Goal: Transaction & Acquisition: Obtain resource

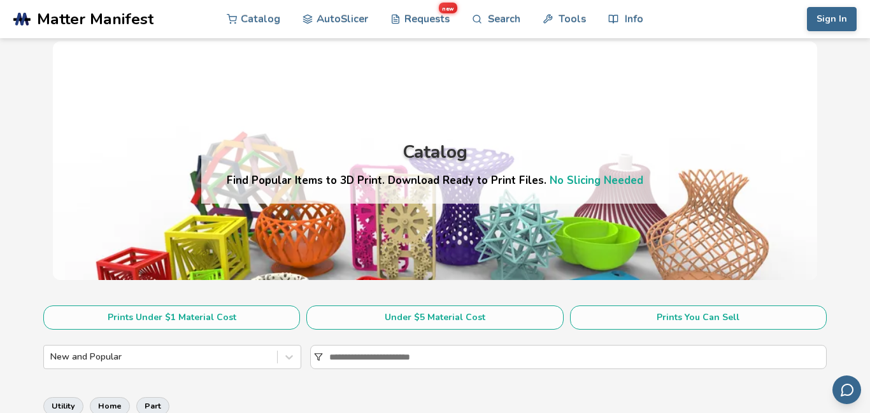
click at [567, 180] on link "No Slicing Needed" at bounding box center [597, 180] width 94 height 15
click at [822, 21] on div "My Catalog AutoSlicer Requests new Search Tools Info Catalog AutoSlicer Request…" at bounding box center [759, 19] width 196 height 38
click at [837, 25] on button "My" at bounding box center [840, 19] width 31 height 24
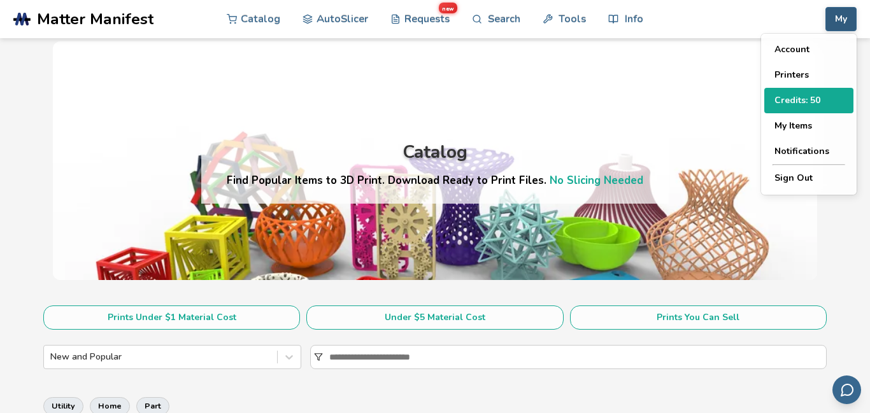
click at [802, 101] on button "Credits: 50" at bounding box center [808, 100] width 89 height 25
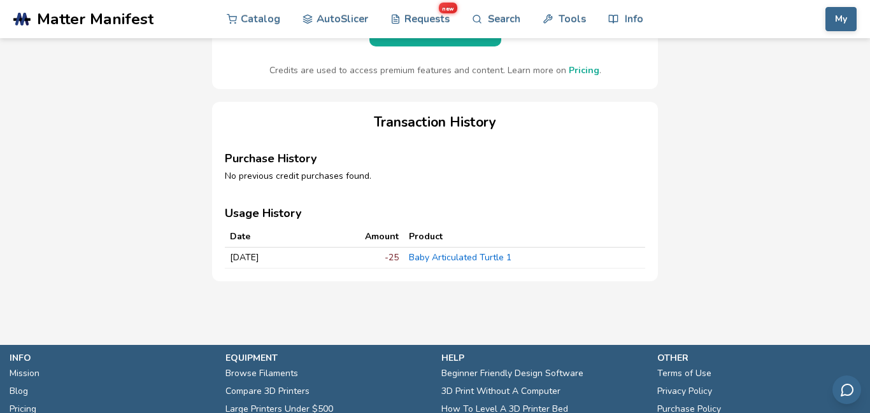
scroll to position [180, 0]
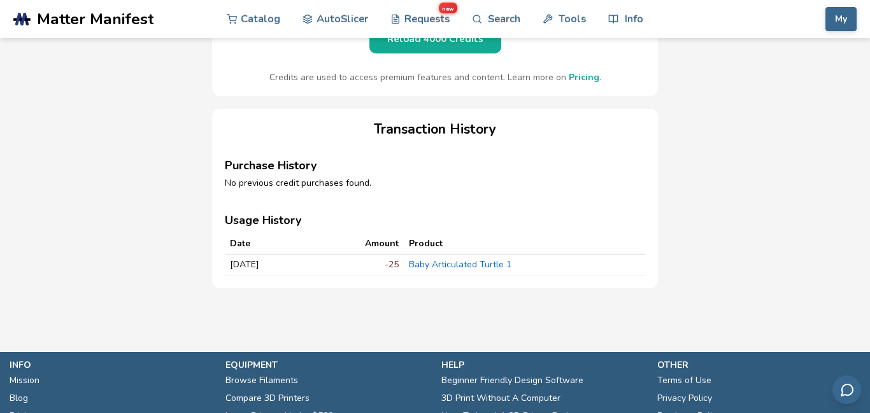
click at [591, 83] on link "Pricing" at bounding box center [584, 77] width 31 height 12
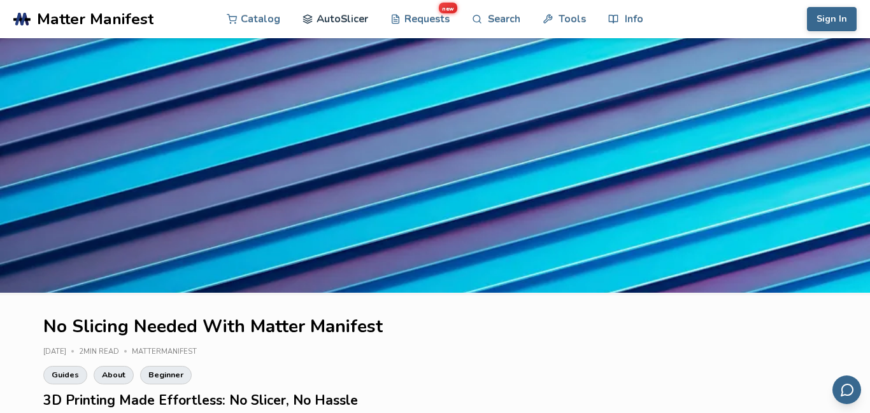
click at [357, 28] on link "AutoSlicer" at bounding box center [335, 19] width 66 height 38
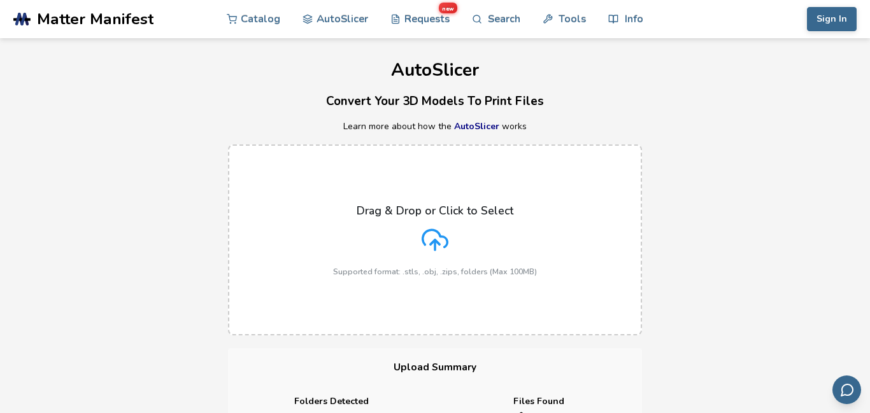
click at [618, 177] on label "Drag & Drop or Click to Select Supported format: .stls, .obj, .zips, folders (M…" at bounding box center [435, 240] width 414 height 191
click at [0, 0] on input "Drag & Drop or Click to Select Supported format: .stls, .obj, .zips, folders (M…" at bounding box center [0, 0] width 0 height 0
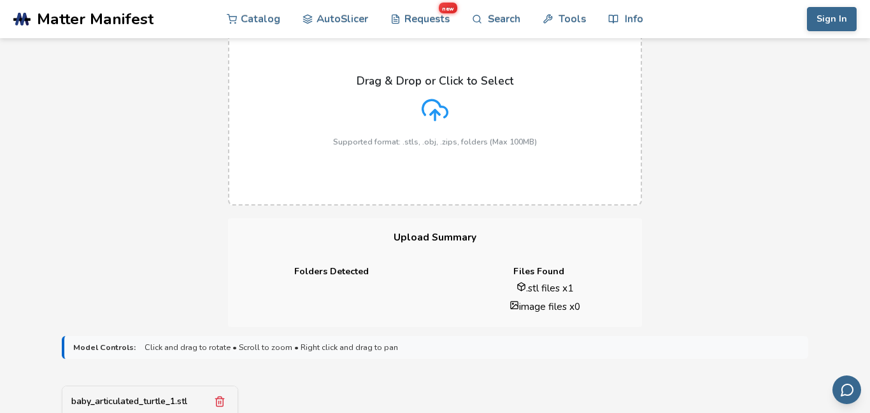
scroll to position [104, 0]
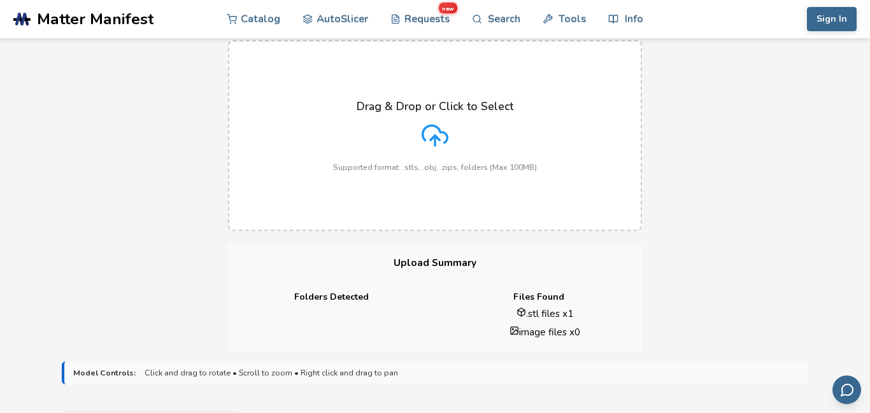
click at [408, 166] on p "Supported format: .stls, .obj, .zips, folders (Max 100MB)" at bounding box center [435, 167] width 204 height 9
click at [0, 0] on input "Drag & Drop or Click to Select Supported format: .stls, .obj, .zips, folders (M…" at bounding box center [0, 0] width 0 height 0
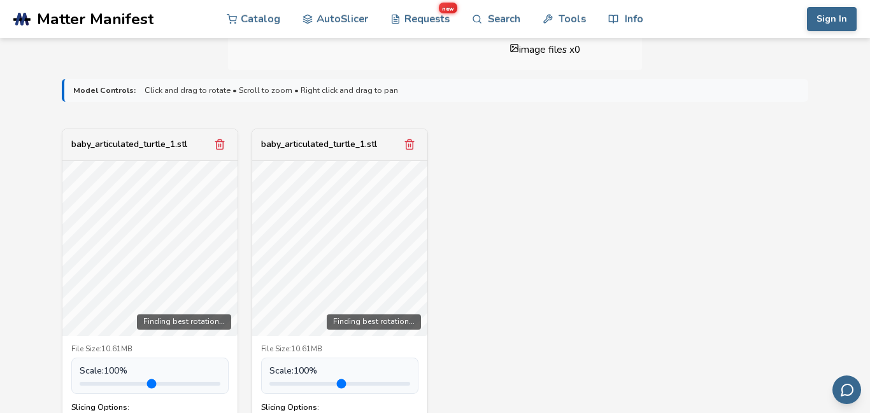
click at [411, 139] on icon "Remove model" at bounding box center [409, 144] width 11 height 11
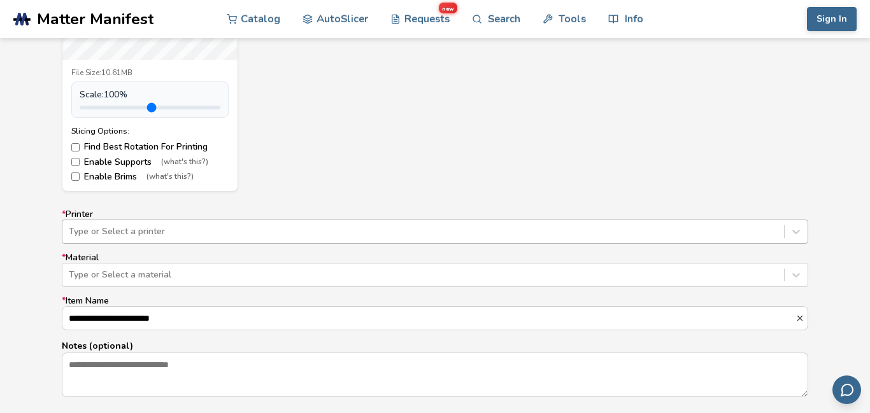
scroll to position [670, 0]
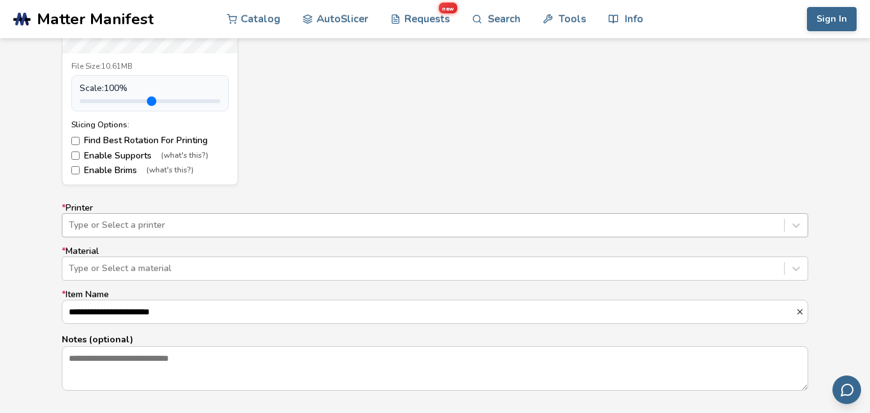
click at [467, 230] on div "Type or Select a printer" at bounding box center [435, 225] width 746 height 24
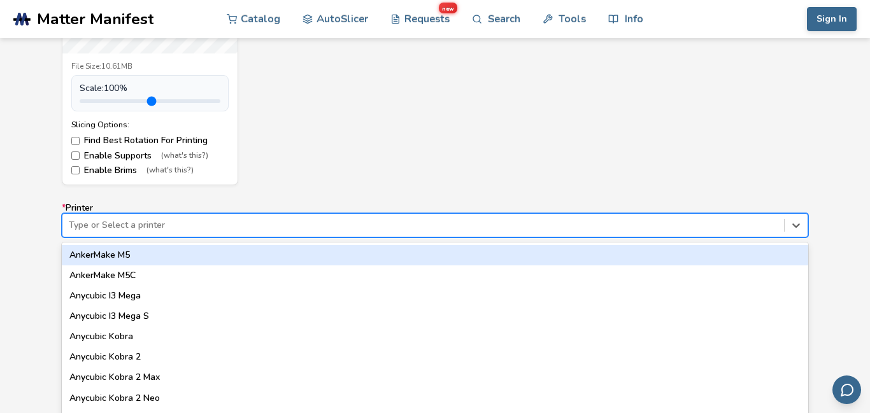
scroll to position [695, 0]
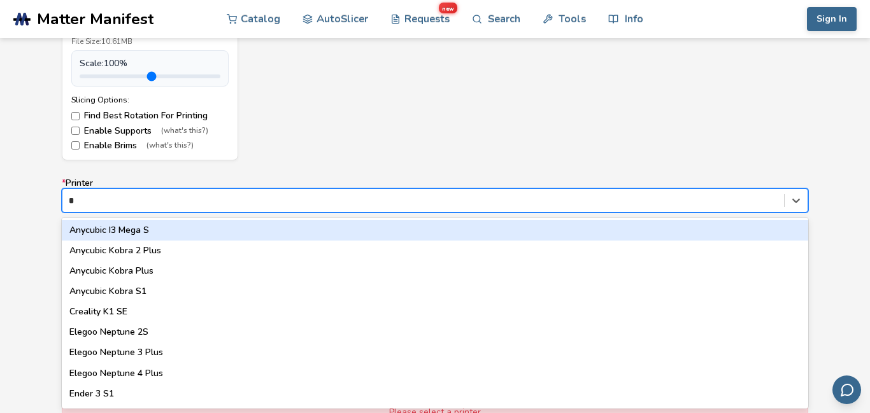
type input "**"
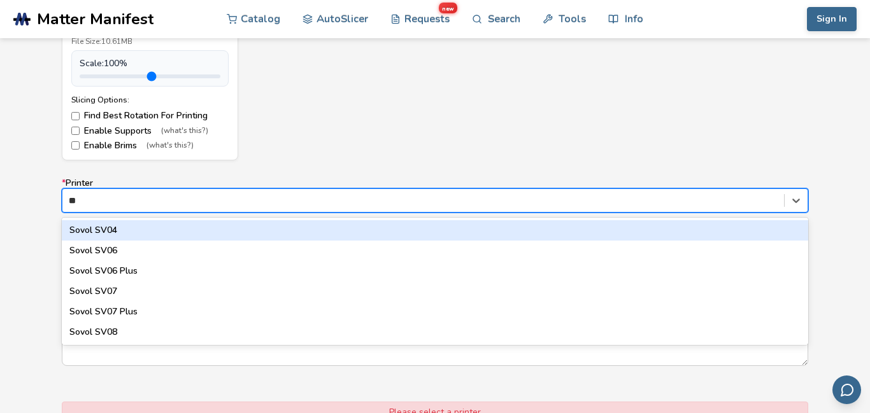
click at [209, 232] on div "Sovol SV04" at bounding box center [435, 230] width 746 height 20
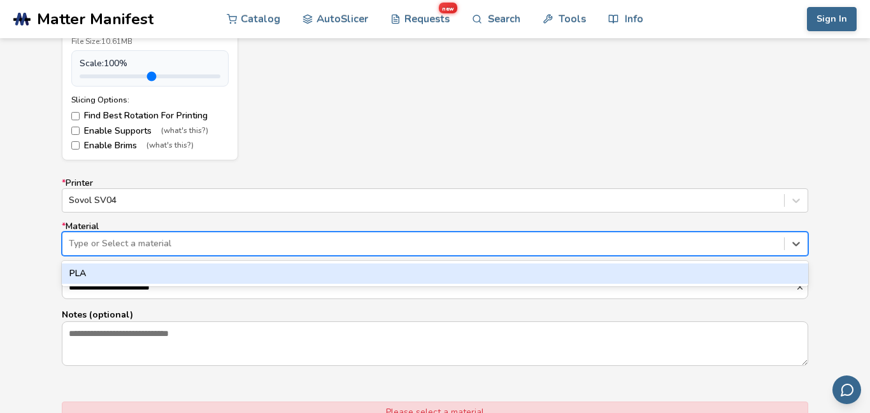
click at [239, 245] on div at bounding box center [423, 244] width 709 height 13
click at [211, 269] on div "PLA" at bounding box center [435, 274] width 746 height 20
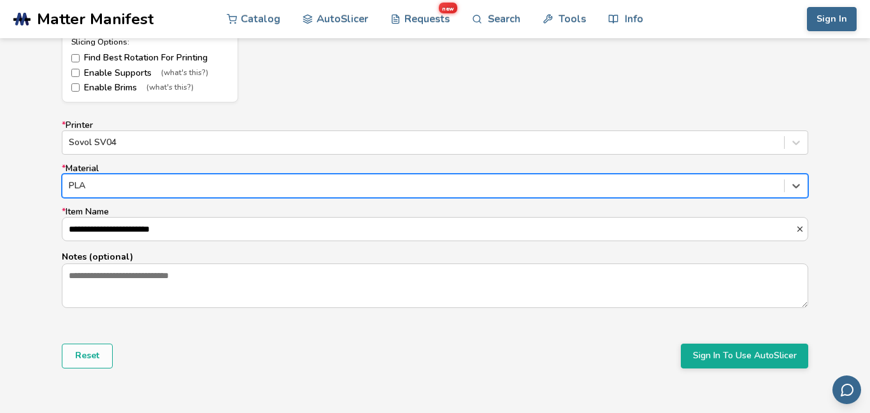
scroll to position [757, 0]
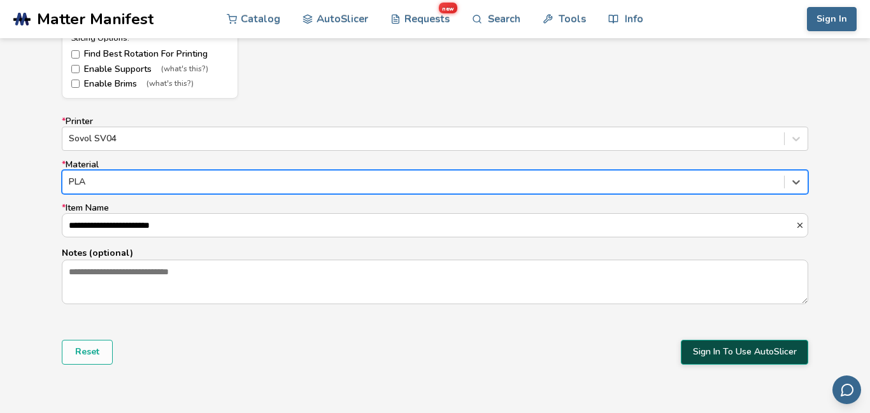
click at [708, 350] on button "Sign In To Use AutoSlicer" at bounding box center [744, 352] width 127 height 24
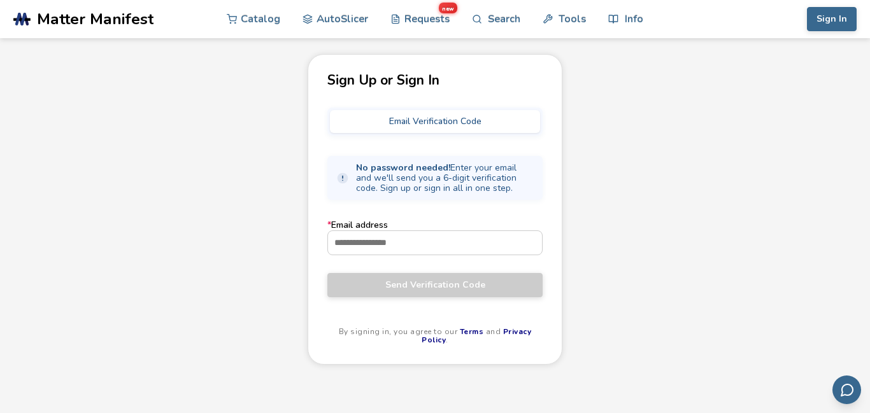
scroll to position [48, 0]
click at [436, 239] on input "* Email address" at bounding box center [435, 242] width 214 height 23
type input "**********"
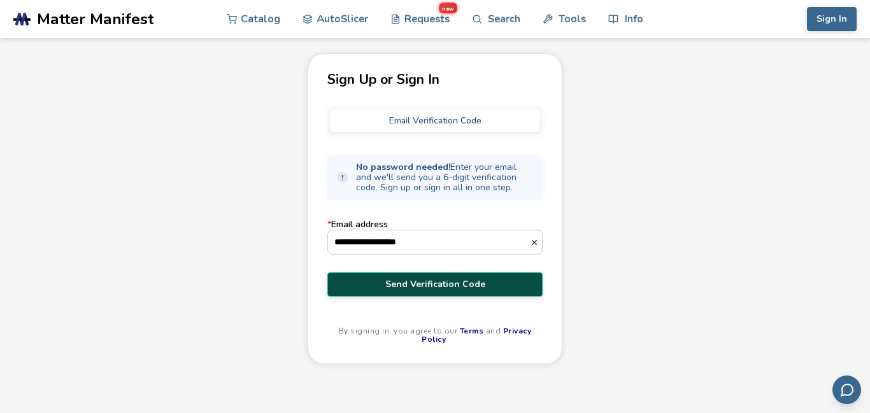
click at [429, 280] on span "Send Verification Code" at bounding box center [435, 285] width 196 height 10
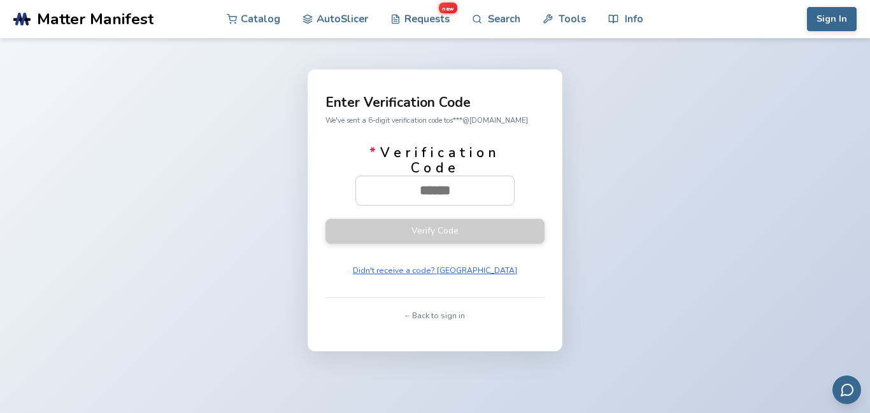
scroll to position [48, 0]
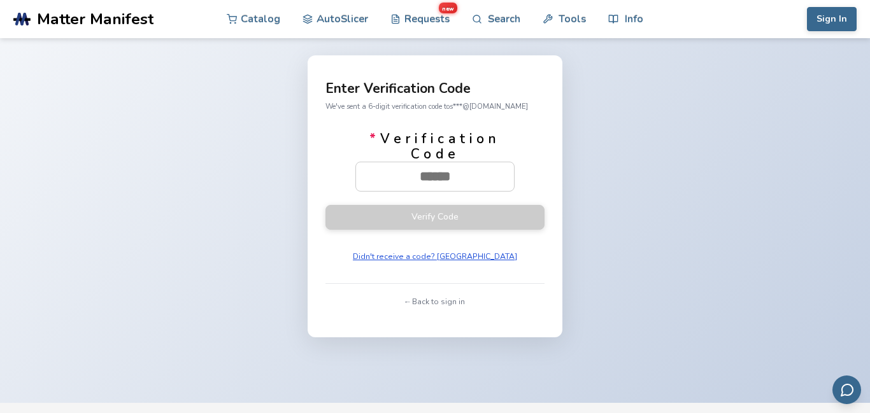
click at [462, 257] on button "Didn't receive a code? Resend" at bounding box center [434, 257] width 173 height 18
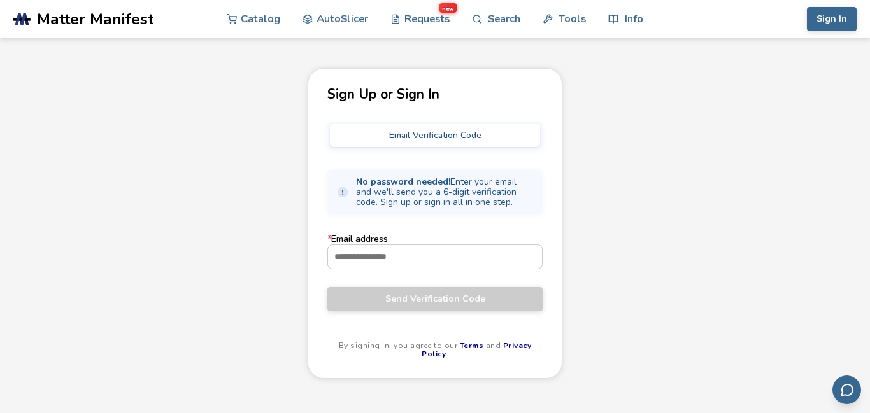
scroll to position [48, 0]
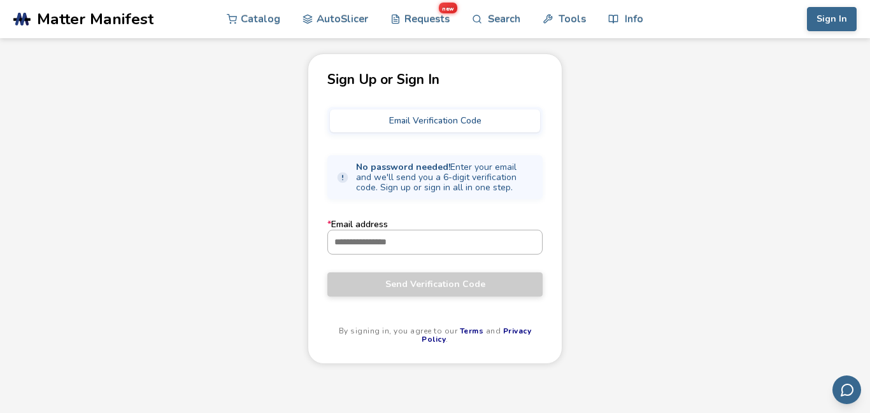
click at [352, 239] on input "* Email address" at bounding box center [435, 242] width 214 height 23
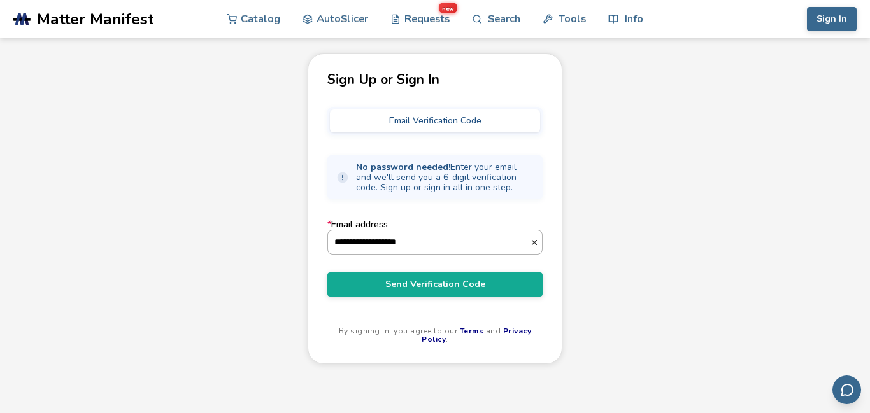
click at [348, 245] on input "**********" at bounding box center [429, 242] width 202 height 23
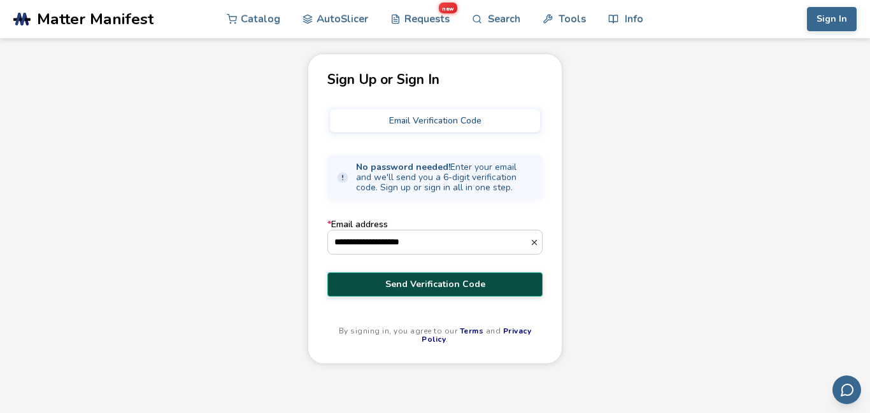
type input "**********"
click at [393, 285] on span "Send Verification Code" at bounding box center [435, 285] width 196 height 10
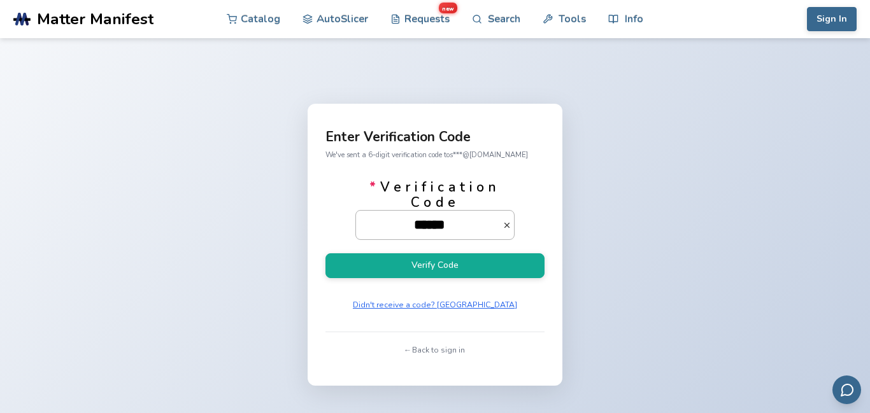
type input "******"
click at [325, 253] on button "Verify Code" at bounding box center [434, 265] width 219 height 25
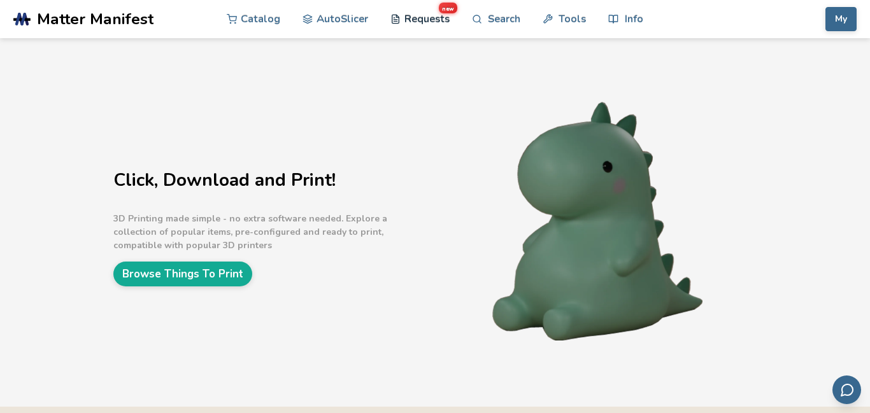
click at [404, 20] on link "Requests new" at bounding box center [419, 19] width 59 height 38
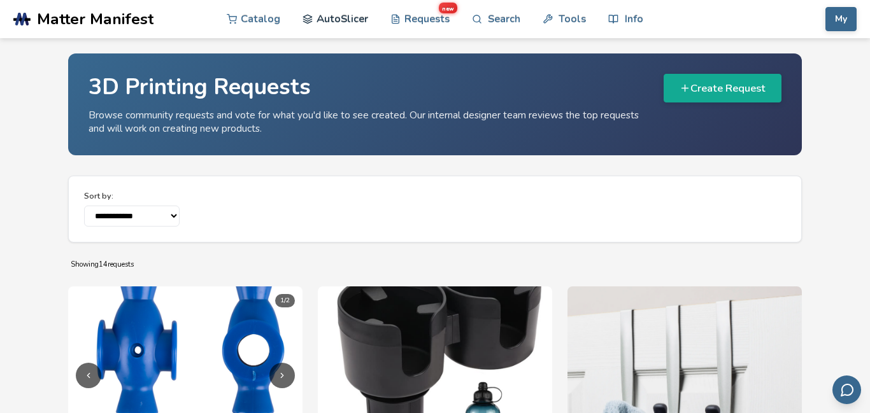
click at [363, 11] on link "AutoSlicer" at bounding box center [335, 19] width 66 height 38
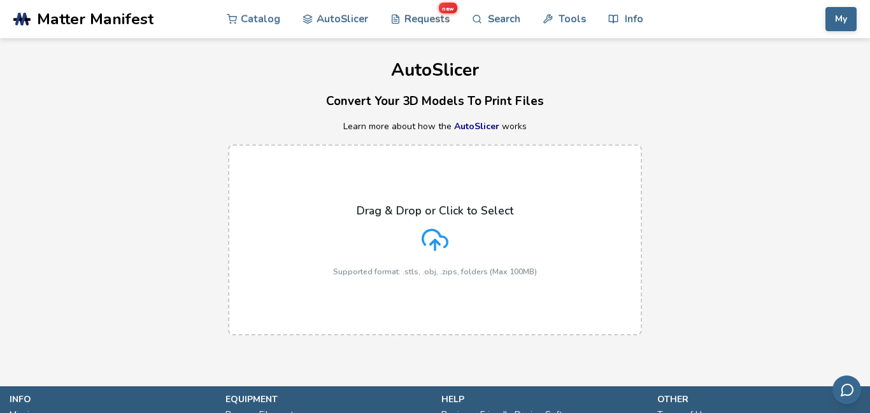
click at [403, 254] on div "Drag & Drop or Click to Select Supported format: .stls, .obj, .zips, folders (M…" at bounding box center [435, 240] width 204 height 72
click at [0, 0] on input "Drag & Drop or Click to Select Supported format: .stls, .obj, .zips, folders (M…" at bounding box center [0, 0] width 0 height 0
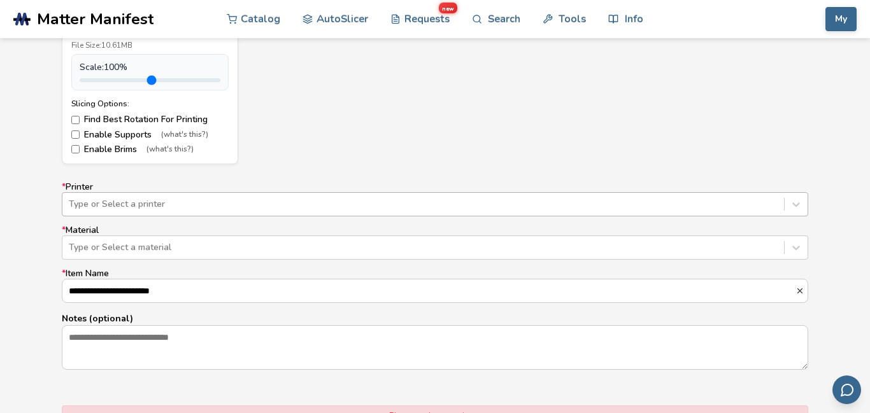
click at [410, 210] on div at bounding box center [423, 204] width 709 height 13
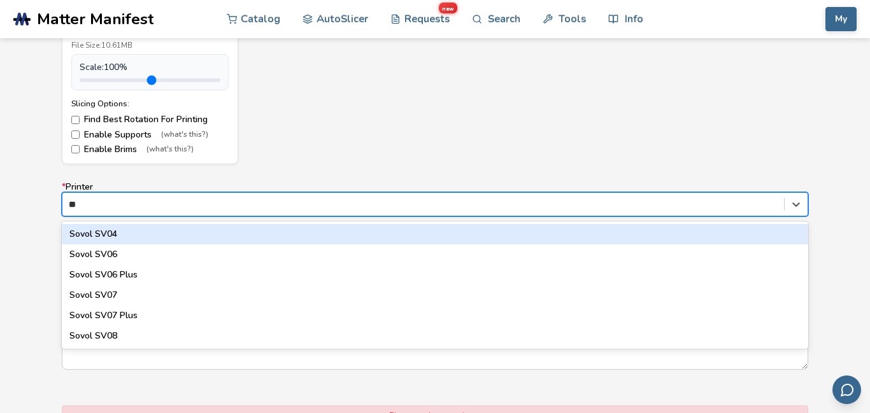
type input "***"
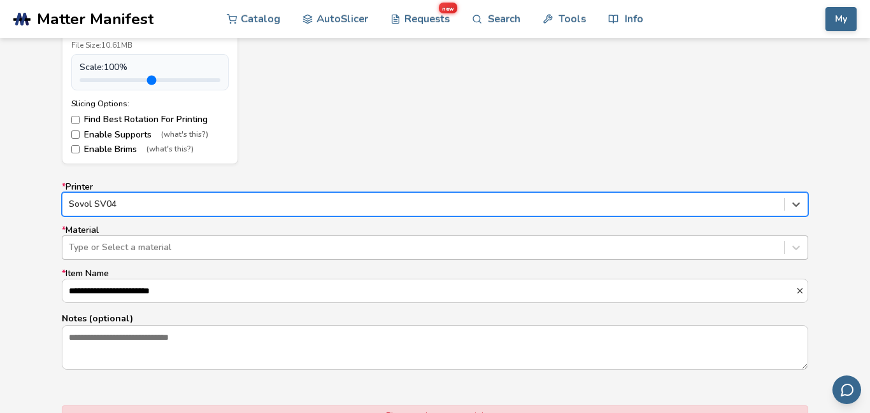
click at [322, 257] on div "Type or Select a material" at bounding box center [435, 248] width 746 height 24
click at [350, 249] on div at bounding box center [423, 247] width 709 height 13
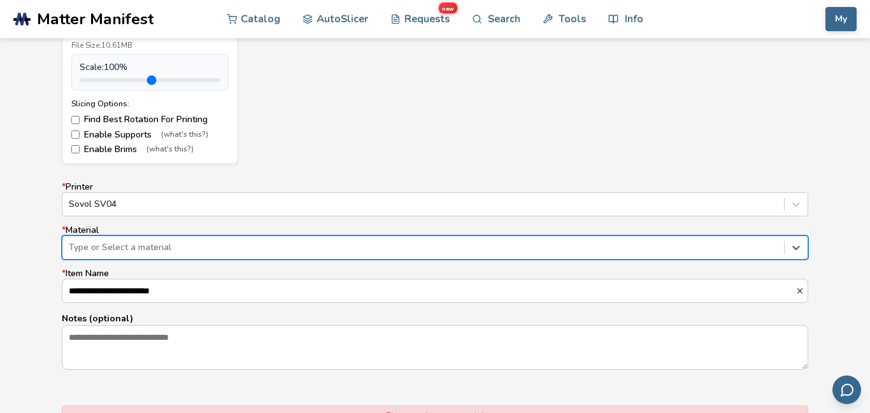
click at [413, 248] on div at bounding box center [423, 247] width 709 height 13
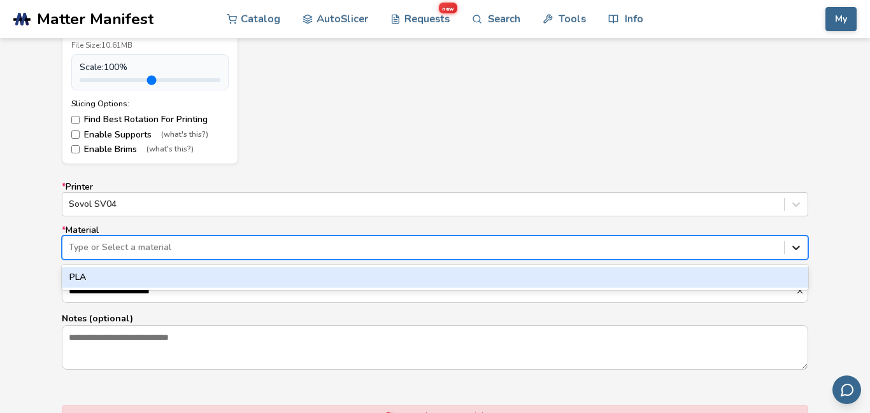
click at [792, 250] on icon at bounding box center [796, 247] width 13 height 13
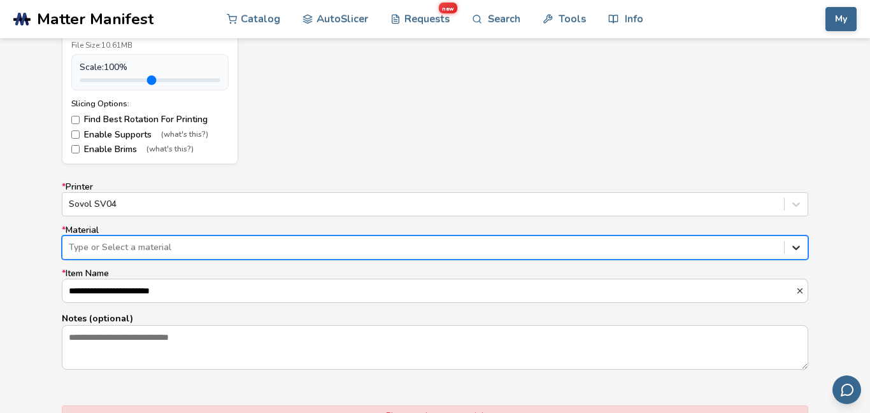
click at [792, 250] on icon at bounding box center [796, 247] width 13 height 13
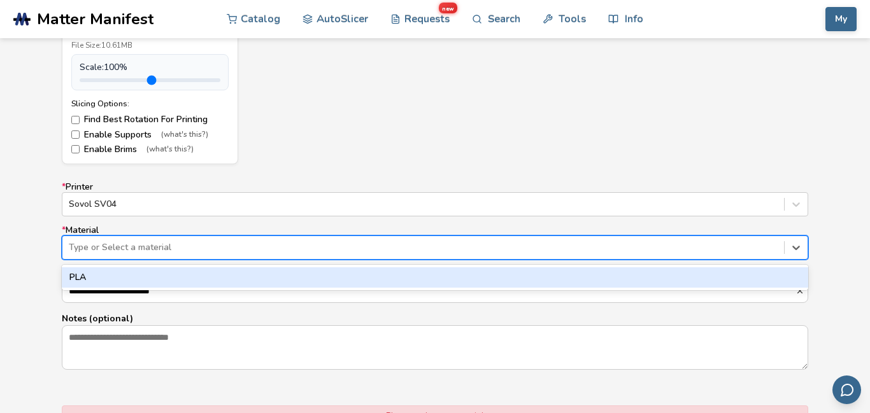
click at [752, 278] on div "PLA" at bounding box center [435, 277] width 746 height 20
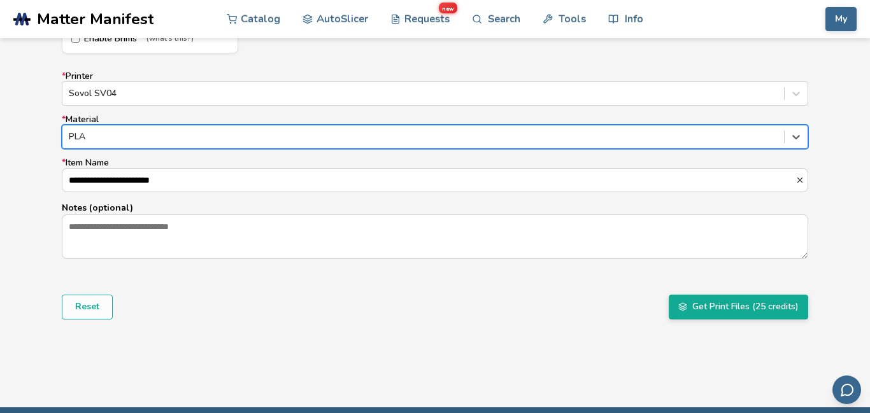
scroll to position [802, 0]
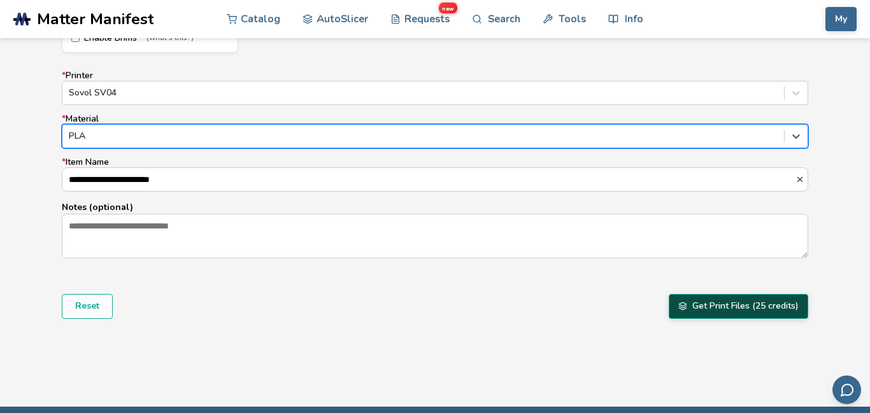
click at [688, 308] on button "Get Print Files (25 credits)" at bounding box center [738, 306] width 139 height 24
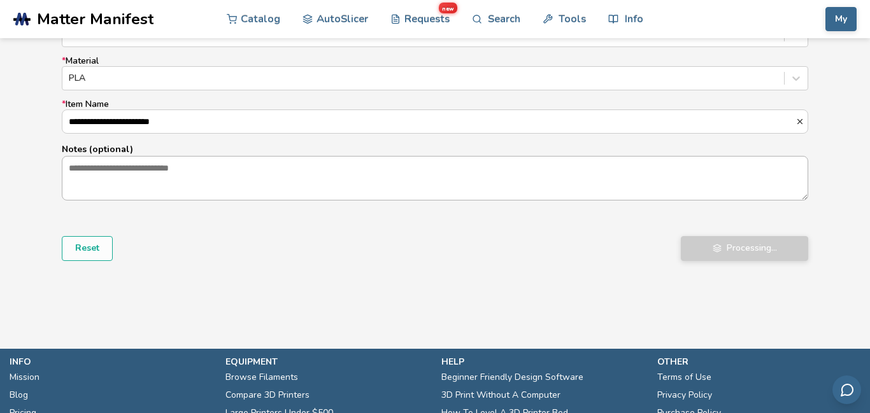
scroll to position [970, 0]
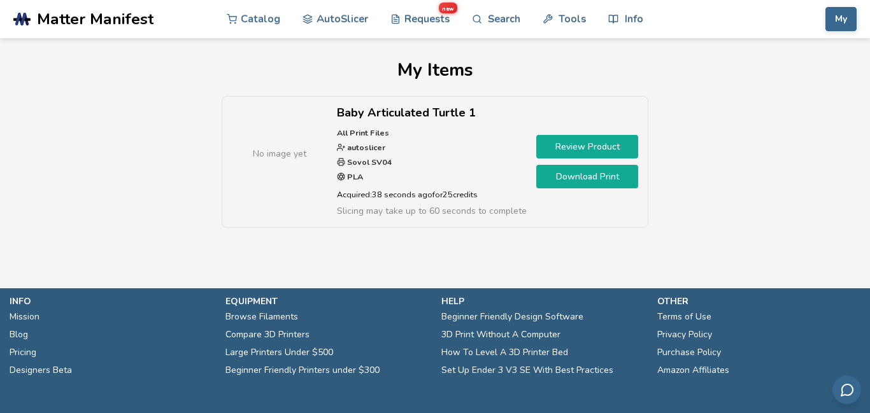
click at [587, 178] on link "Download Print" at bounding box center [587, 177] width 102 height 24
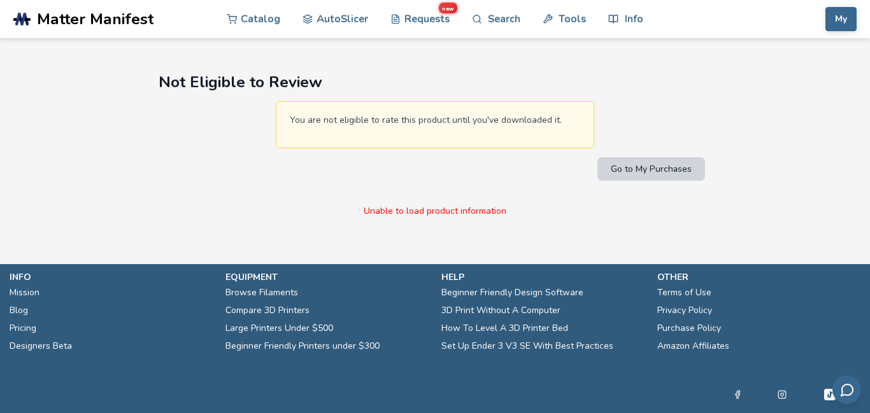
click at [628, 173] on button "Go to My Purchases" at bounding box center [651, 169] width 108 height 24
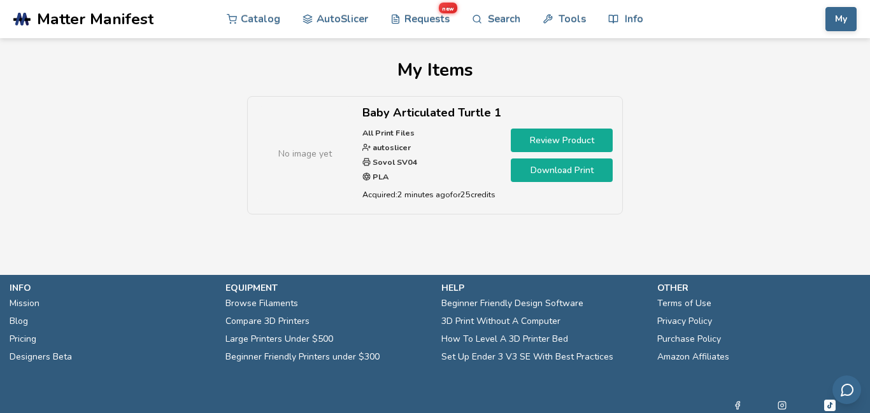
click at [557, 178] on link "Download Print" at bounding box center [562, 171] width 102 height 24
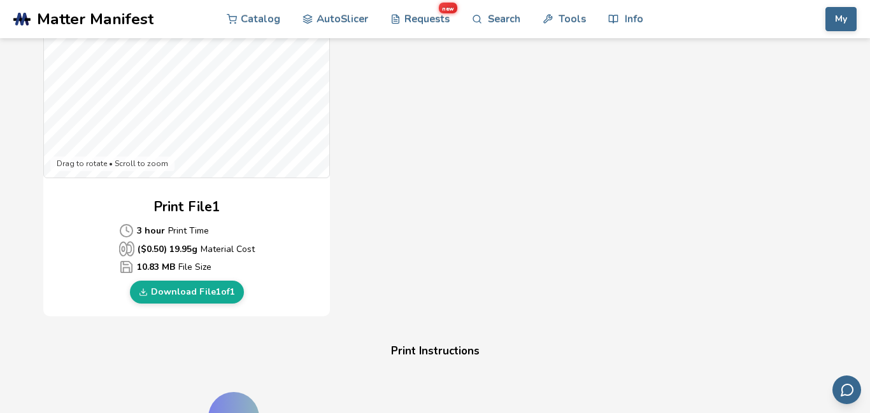
scroll to position [488, 0]
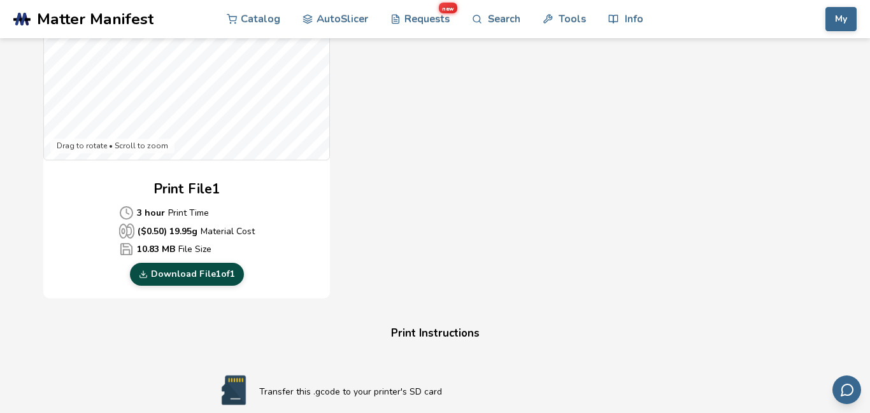
click at [224, 278] on link "Download File 1 of 1" at bounding box center [187, 274] width 114 height 23
click at [859, 231] on section "Download Your Print File Baby Articulated Turtle 1 All Print Files Created By: …" at bounding box center [435, 217] width 870 height 1335
click at [783, 212] on div "Gcode Preview Drag to rotate • Scroll to zoom Print File 1 3 hour Print Time ($…" at bounding box center [425, 68] width 764 height 464
